Goal: Find contact information: Obtain details needed to contact an individual or organization

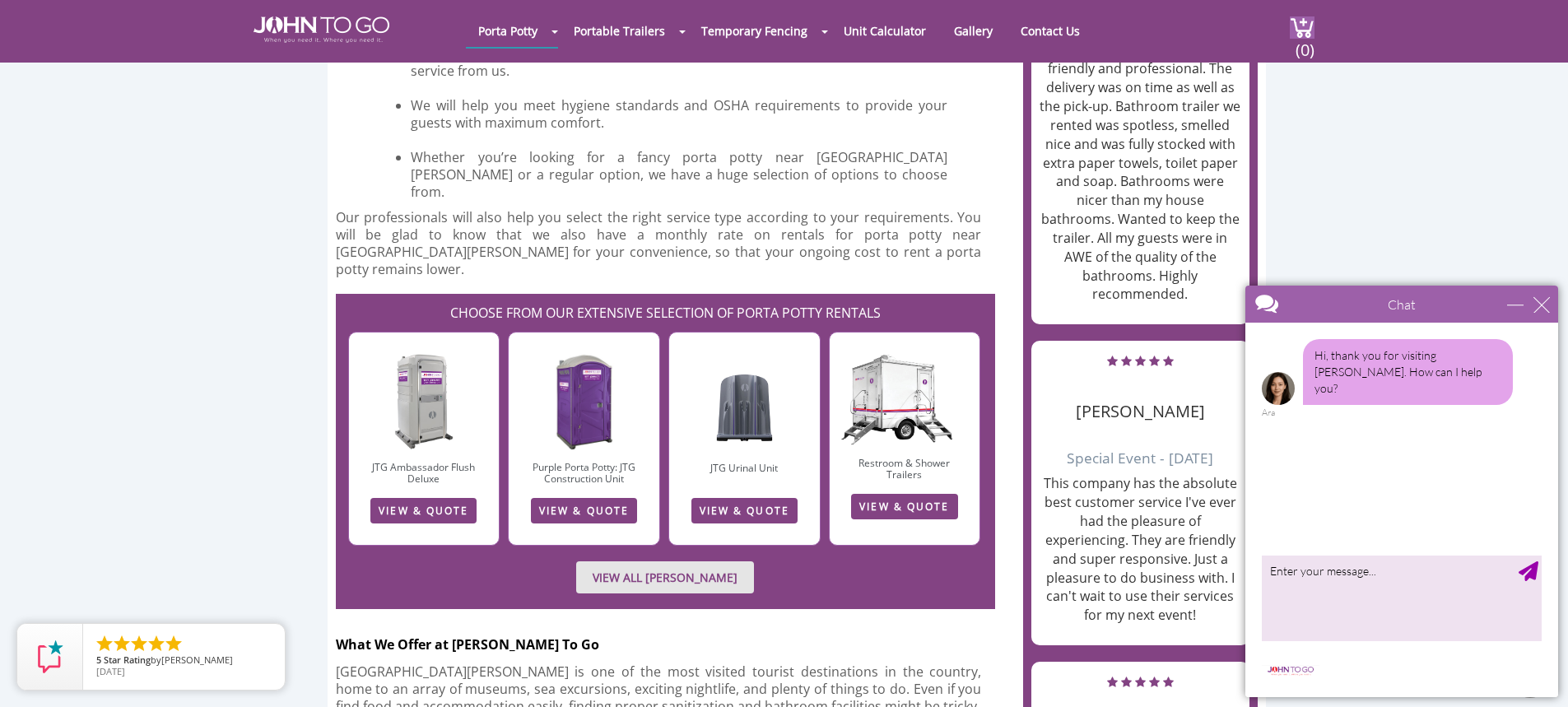
scroll to position [1893, 0]
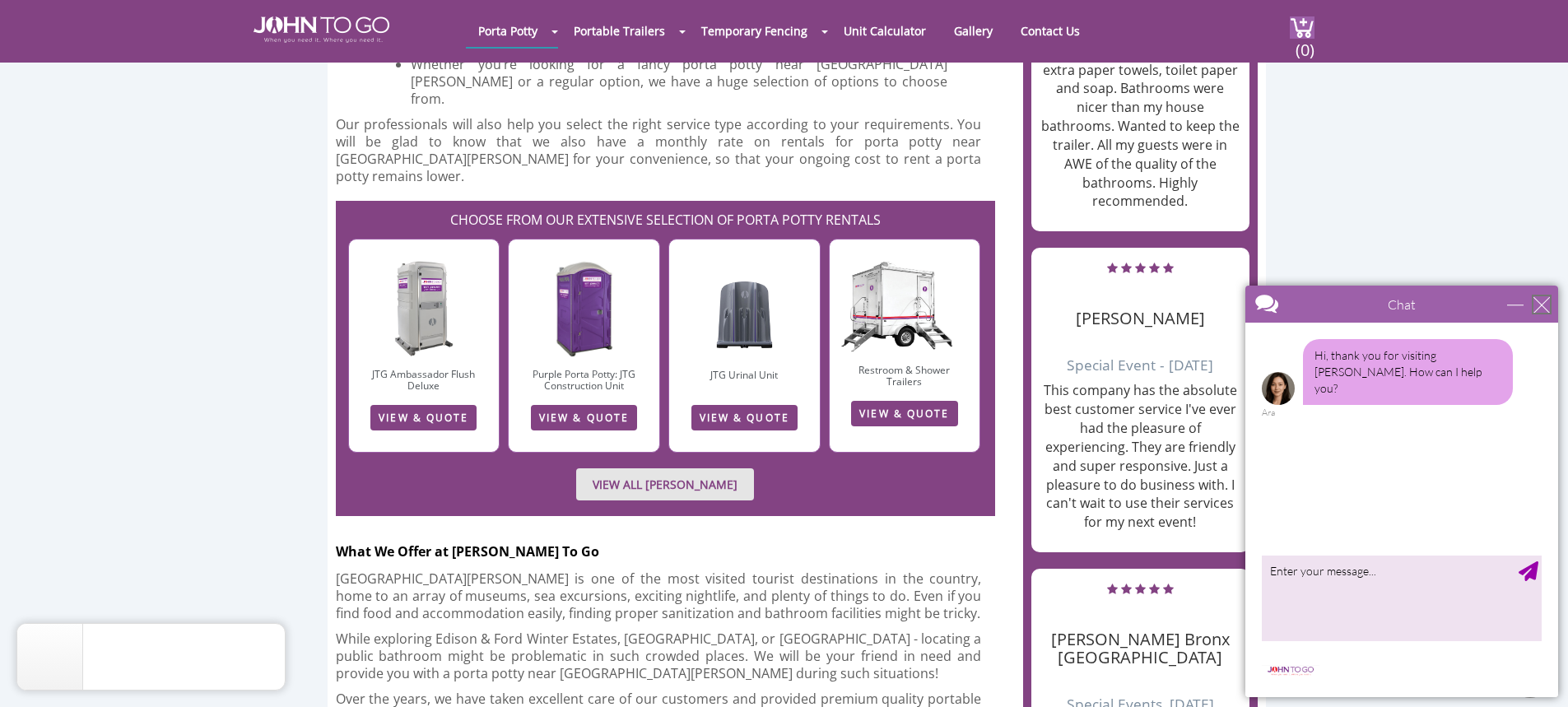
click at [1537, 299] on div "close" at bounding box center [1542, 305] width 17 height 17
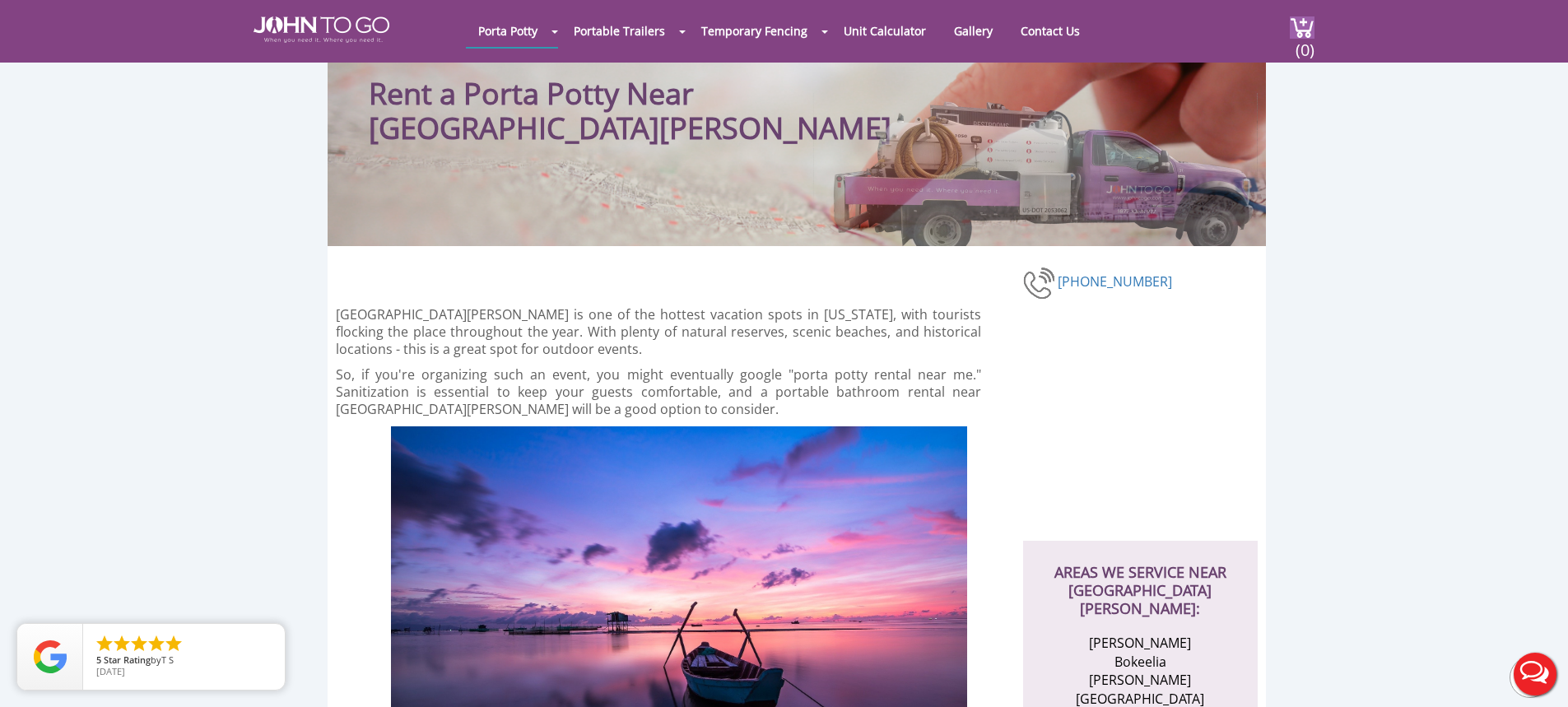
scroll to position [0, 0]
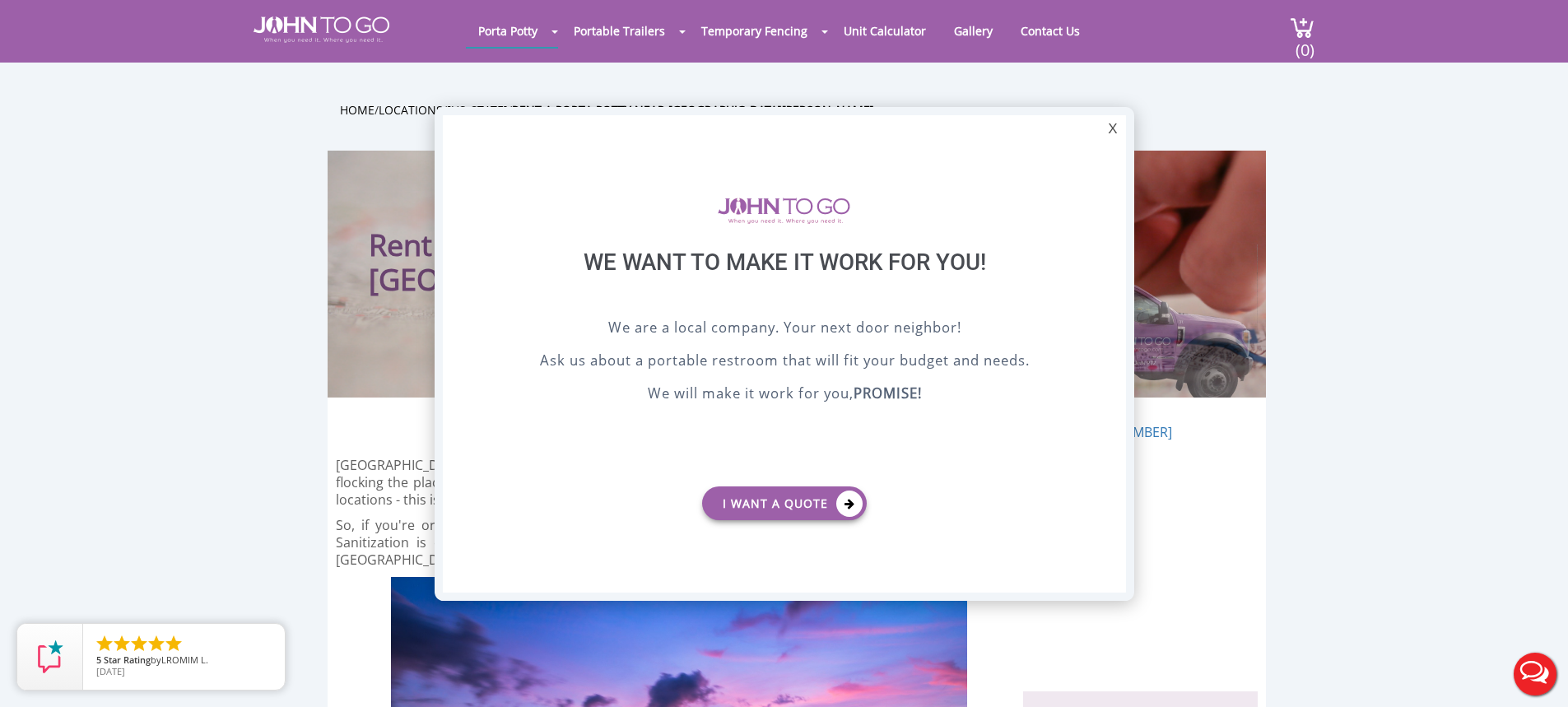
click at [203, 161] on div at bounding box center [784, 354] width 1568 height 707
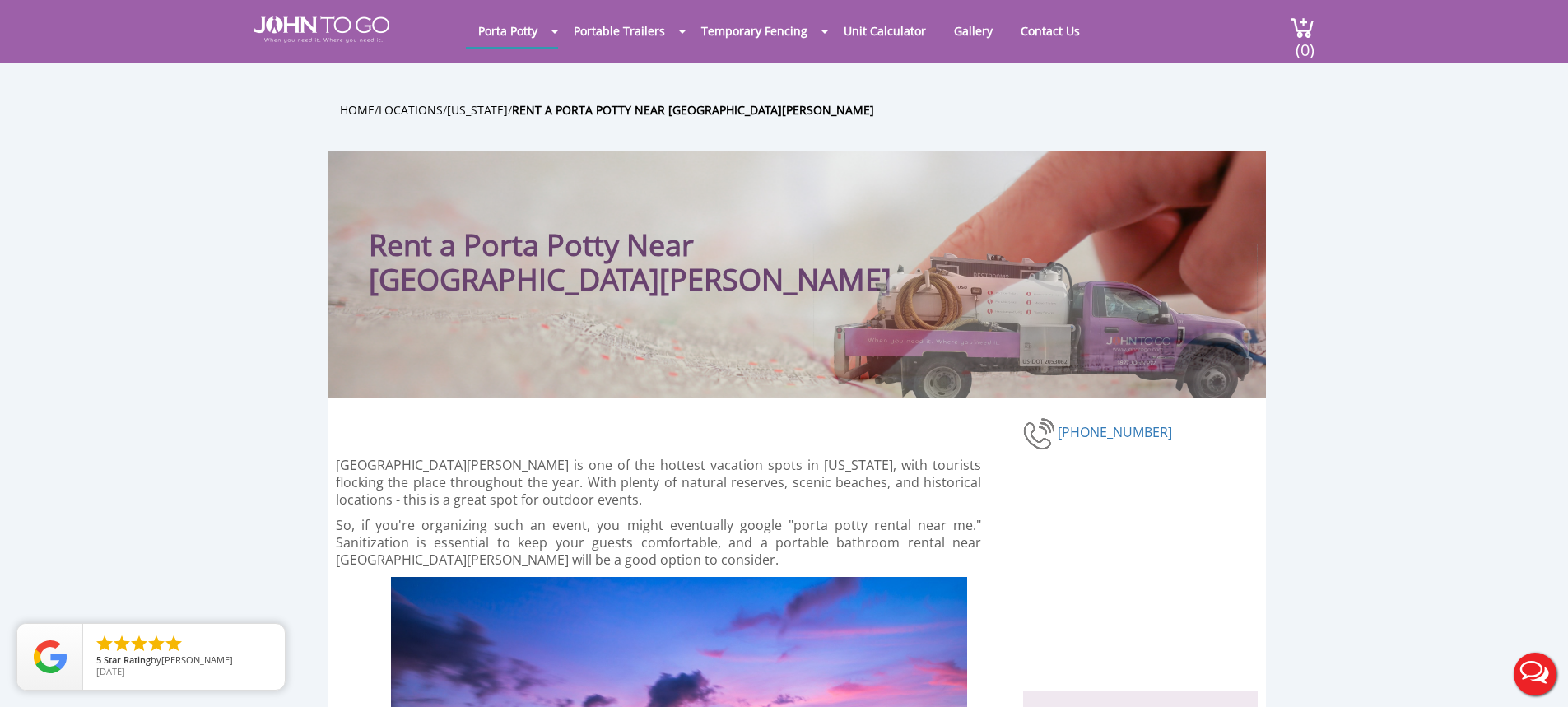
click at [1042, 41] on link "Contact Us" at bounding box center [1050, 31] width 84 height 32
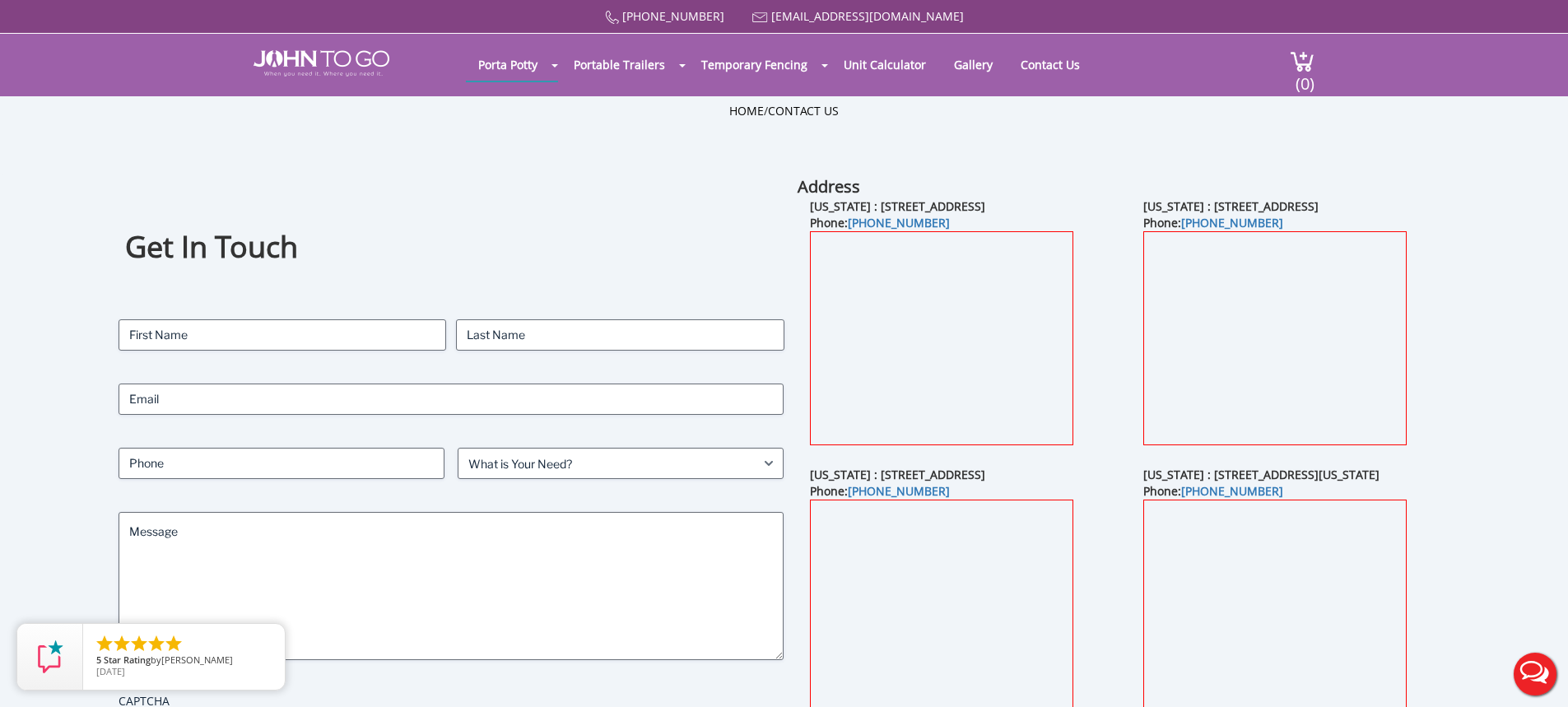
drag, startPoint x: 1436, startPoint y: 476, endPoint x: 1193, endPoint y: 478, distance: 243.0
click at [1193, 478] on div "Florida : 18931 Florida 31, North Fort Myers, FL 33917 Phone: (305) 306-3681" at bounding box center [1297, 601] width 333 height 269
click at [1439, 472] on div "Florida : 18931 Florida 31, North Fort Myers, FL 33917 Phone: (305) 306-3681" at bounding box center [1297, 601] width 333 height 269
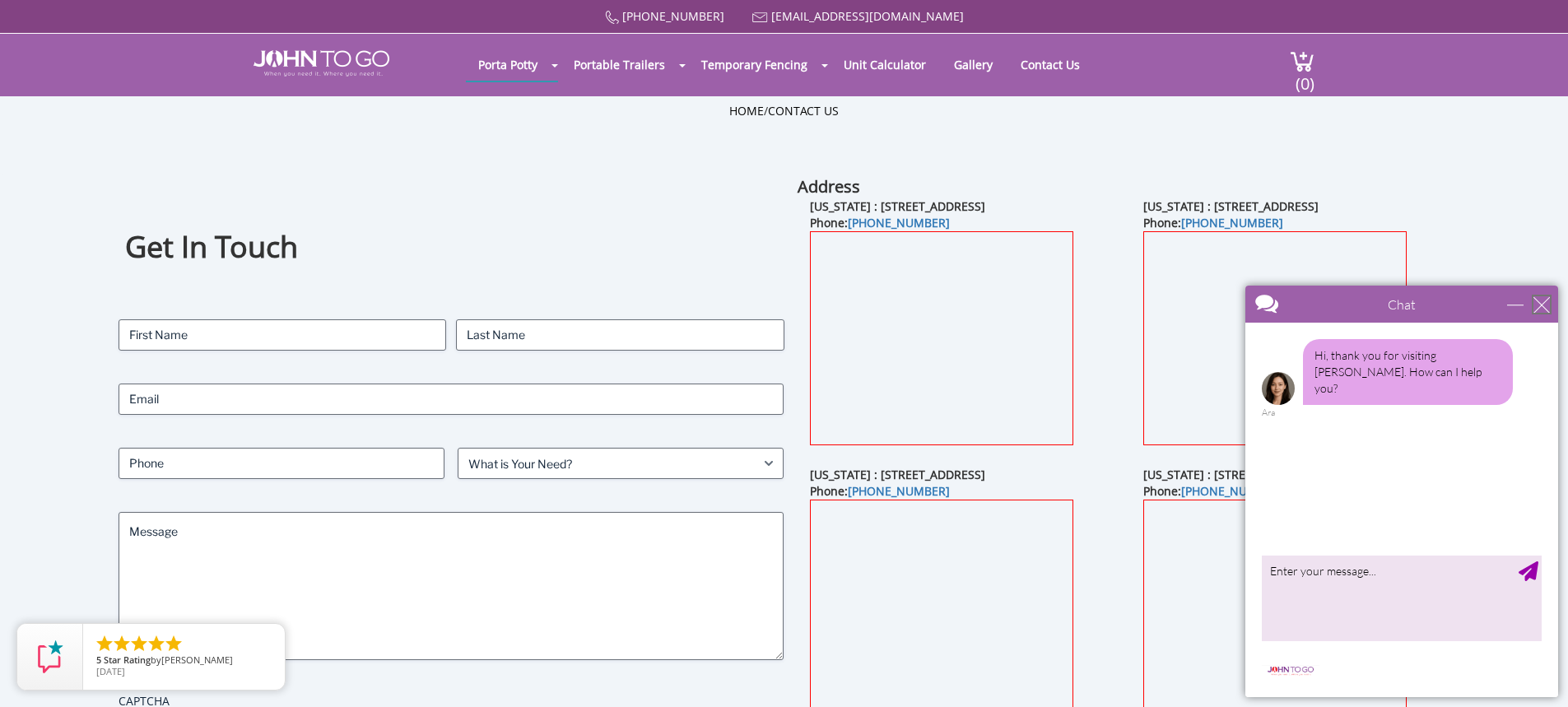
click at [1548, 310] on div "close" at bounding box center [1542, 305] width 17 height 17
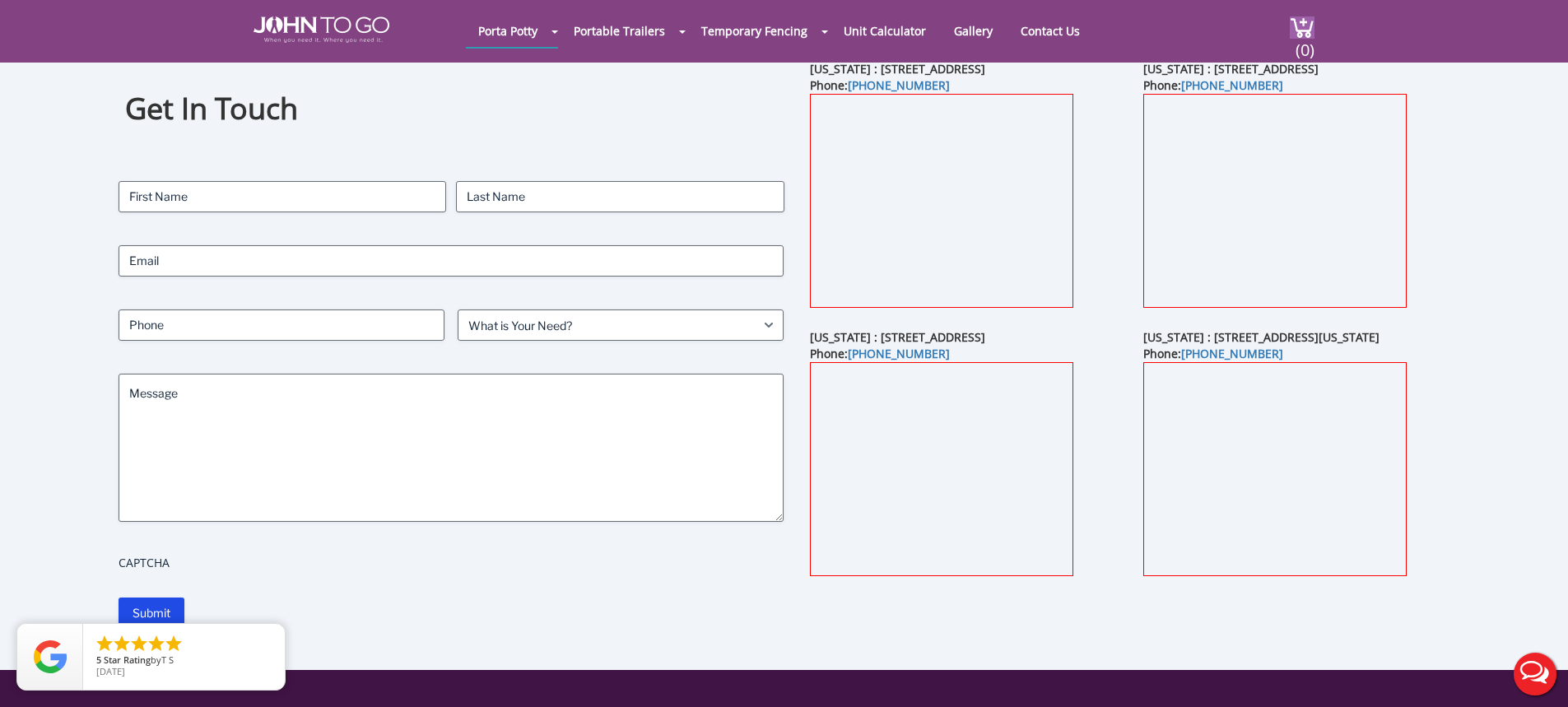
scroll to position [82, 0]
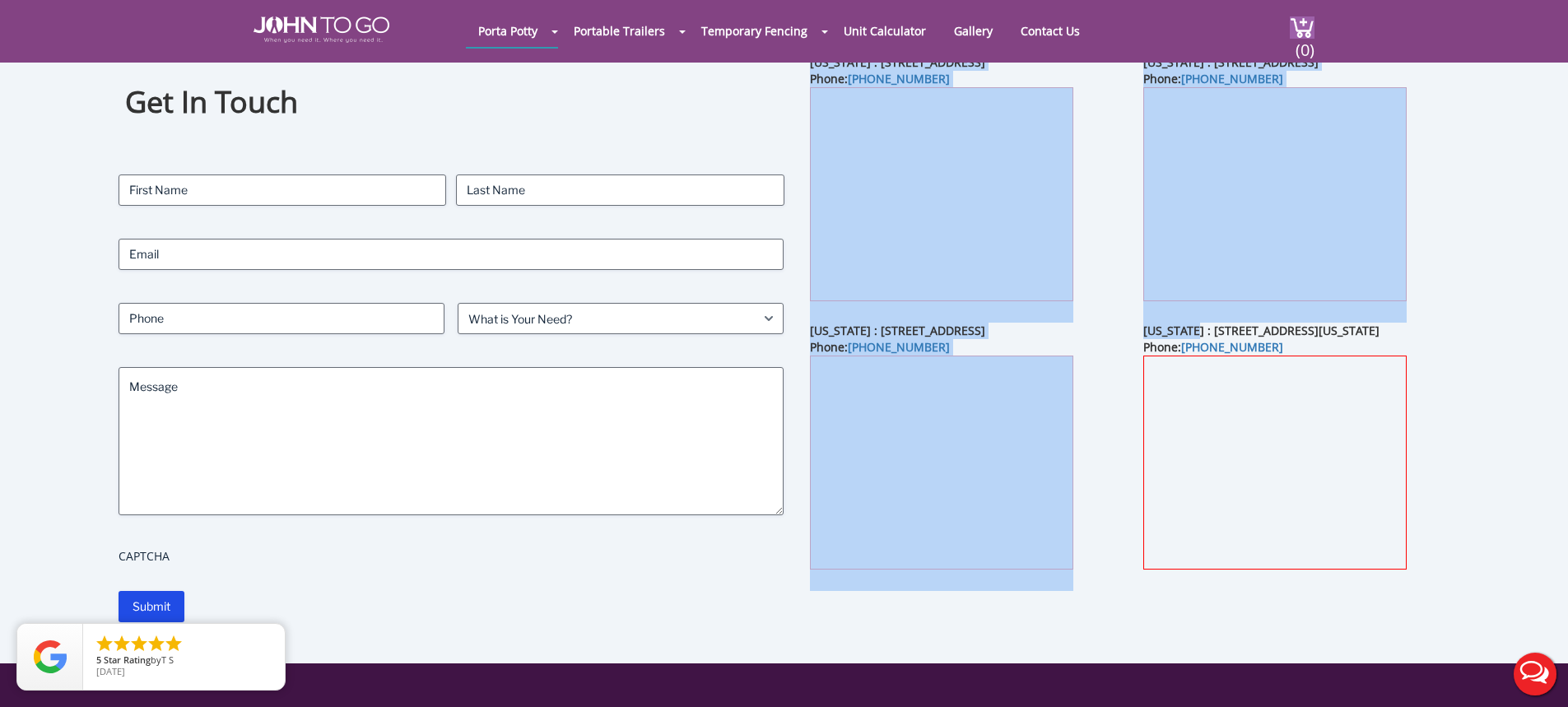
drag, startPoint x: 1187, startPoint y: 329, endPoint x: 1470, endPoint y: 333, distance: 283.0
click at [1470, 333] on div "Get In Touch Contact Name First Last Email Phone What is Your Need? (Required) …" at bounding box center [784, 347] width 1412 height 633
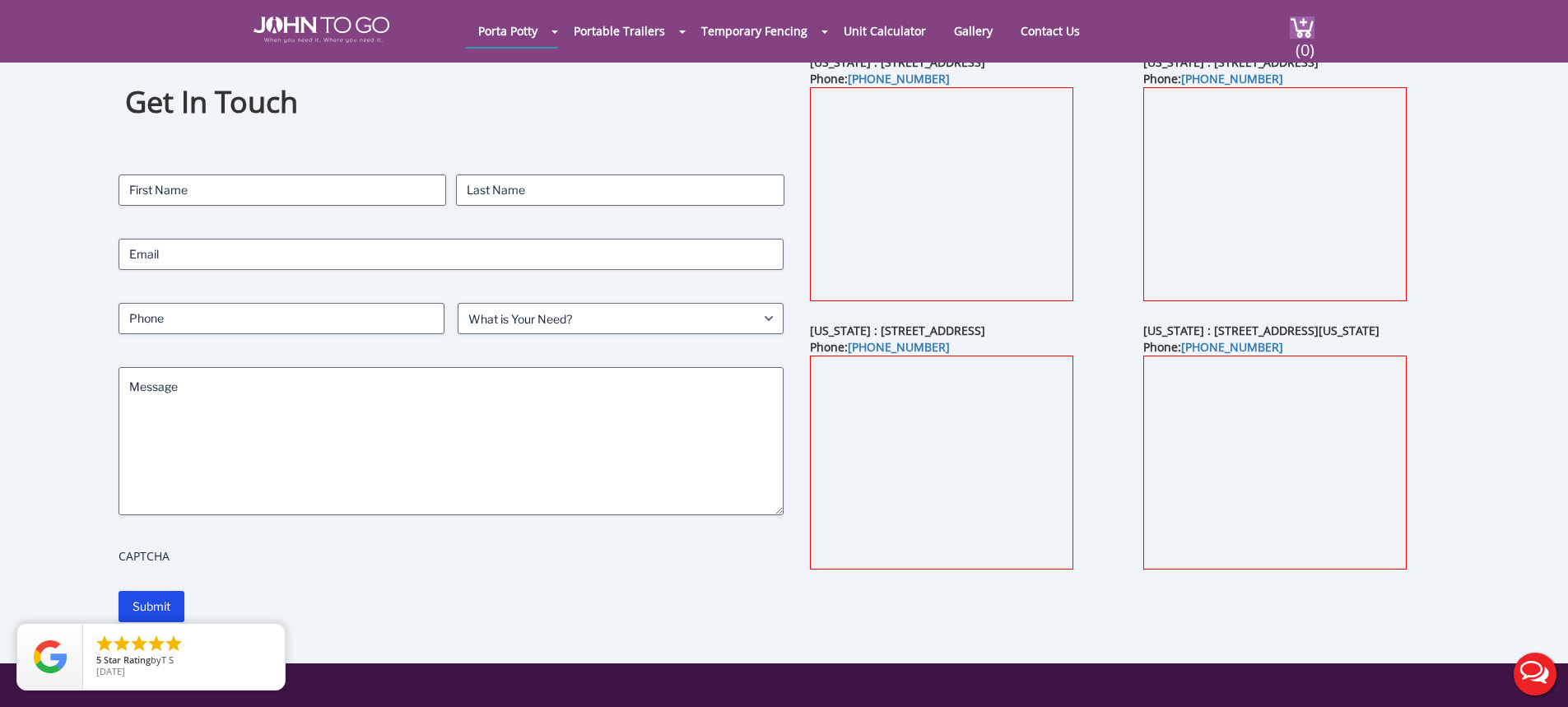
click at [1436, 326] on div "Florida : 18931 Florida 31, North Fort Myers, FL 33917 Phone: (305) 306-3681" at bounding box center [1297, 457] width 333 height 269
drag, startPoint x: 1428, startPoint y: 329, endPoint x: 1141, endPoint y: 326, distance: 287.0
click at [1141, 326] on div "Florida : 18931 Florida 31, North Fort Myers, FL 33917 Phone: (305) 306-3681" at bounding box center [1297, 457] width 333 height 269
click at [1220, 332] on b "Florida : 18931 Florida 31, North Fort Myers, FL 33917" at bounding box center [1261, 330] width 236 height 16
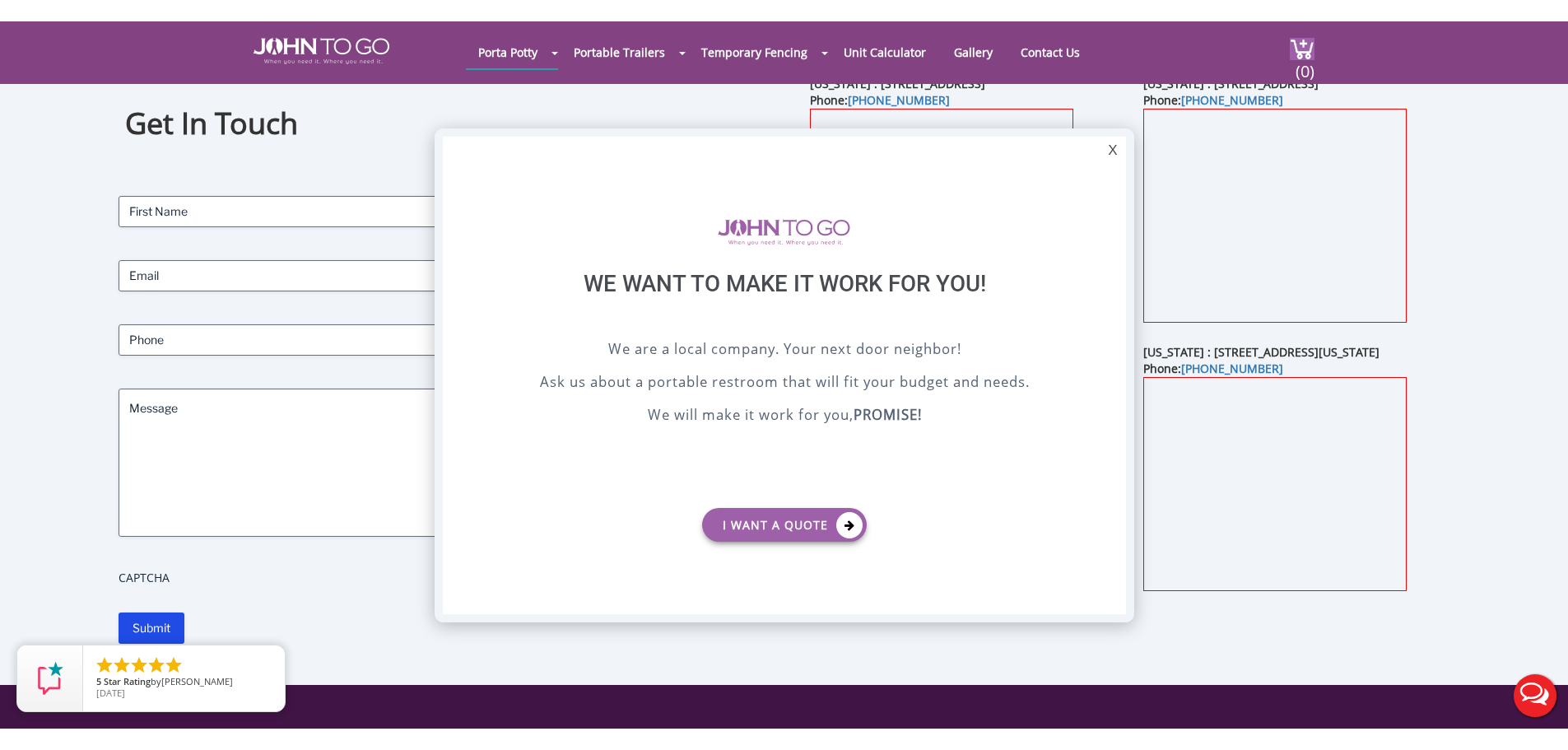
scroll to position [0, 0]
